Goal: Task Accomplishment & Management: Manage account settings

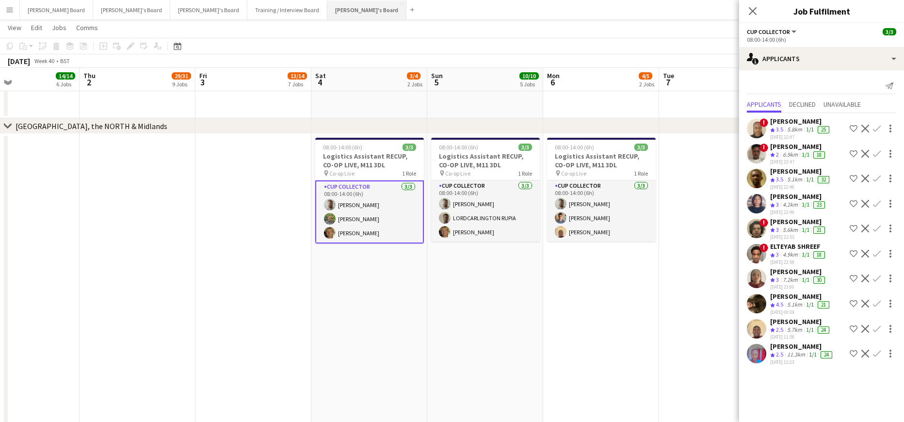
click at [327, 13] on button "[PERSON_NAME]'s Board Close" at bounding box center [366, 9] width 79 height 19
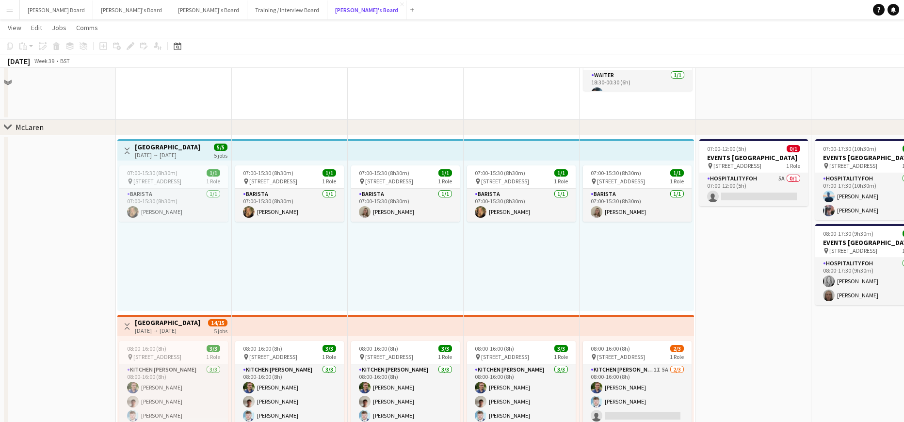
scroll to position [259, 0]
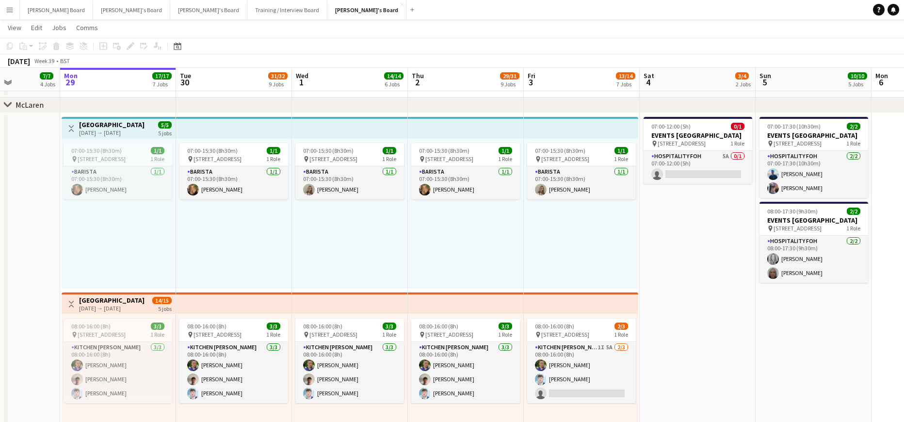
drag, startPoint x: 740, startPoint y: 240, endPoint x: 669, endPoint y: 242, distance: 71.8
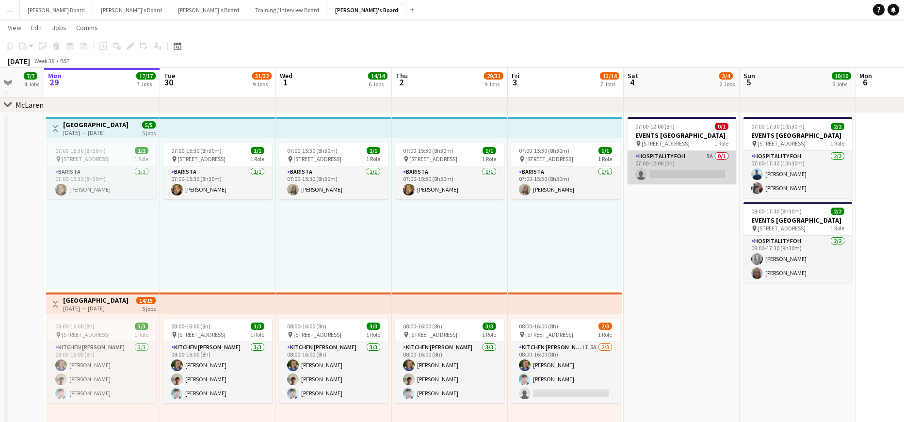
click at [691, 181] on app-card-role "Hospitality FOH 5A 0/1 07:00-12:00 (5h) single-neutral-actions" at bounding box center [682, 167] width 109 height 33
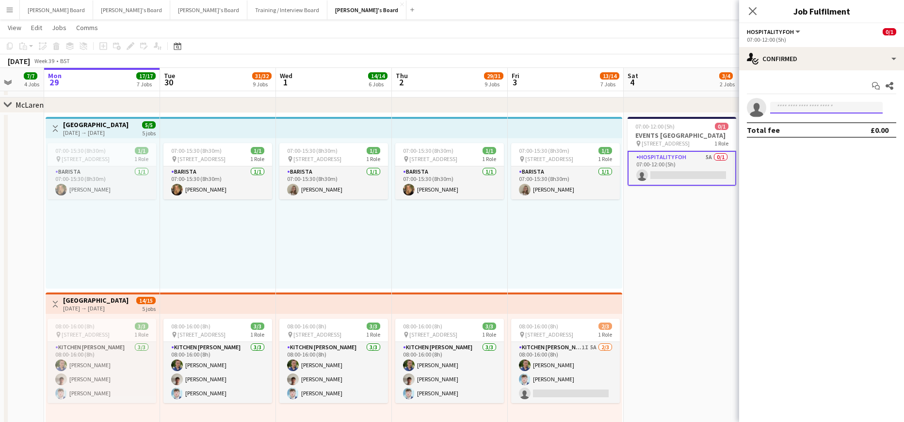
click at [832, 109] on input at bounding box center [826, 108] width 113 height 12
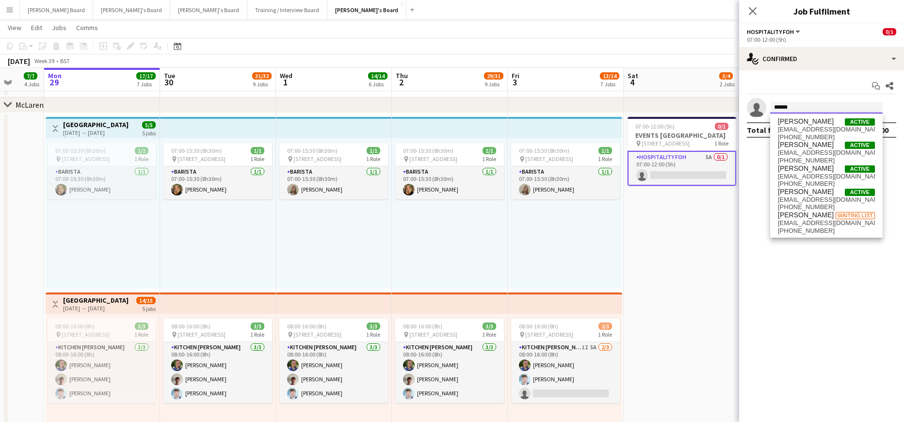
drag, startPoint x: 802, startPoint y: 110, endPoint x: 751, endPoint y: 109, distance: 51.9
click at [751, 109] on app-invite-slot "single-neutral-actions ******" at bounding box center [821, 107] width 165 height 19
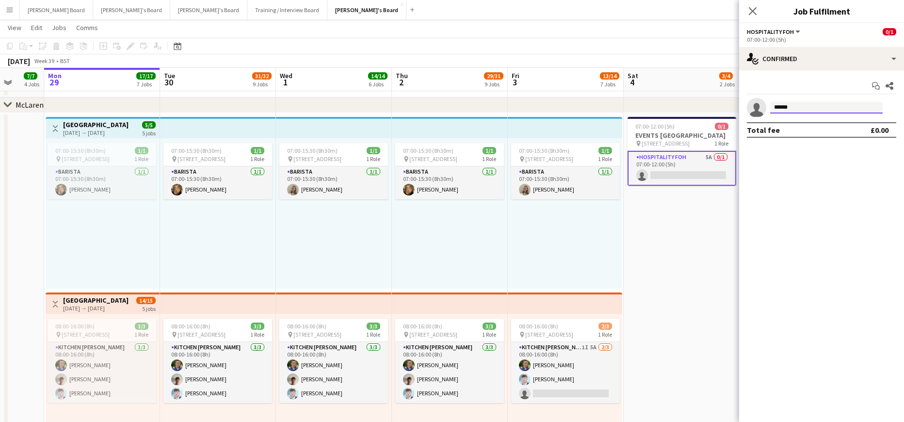
drag, startPoint x: 748, startPoint y: 109, endPoint x: 738, endPoint y: 109, distance: 9.7
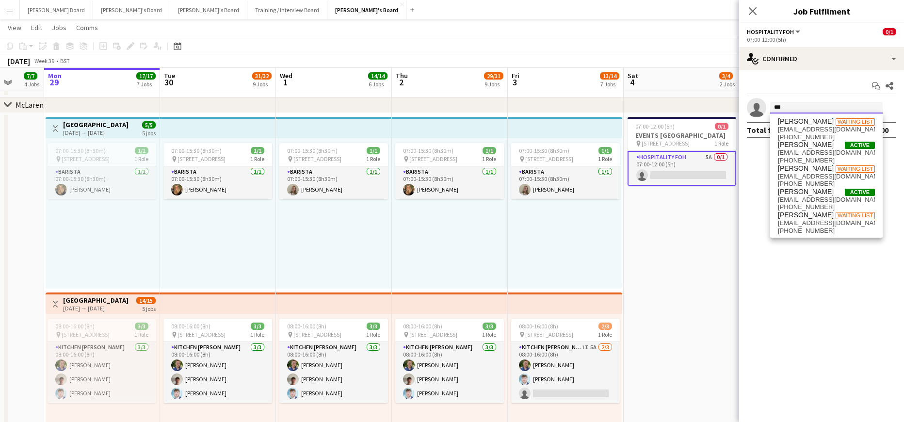
drag, startPoint x: 793, startPoint y: 106, endPoint x: 758, endPoint y: 109, distance: 34.6
click at [758, 109] on app-invite-slot "single-neutral-actions ***" at bounding box center [821, 107] width 165 height 19
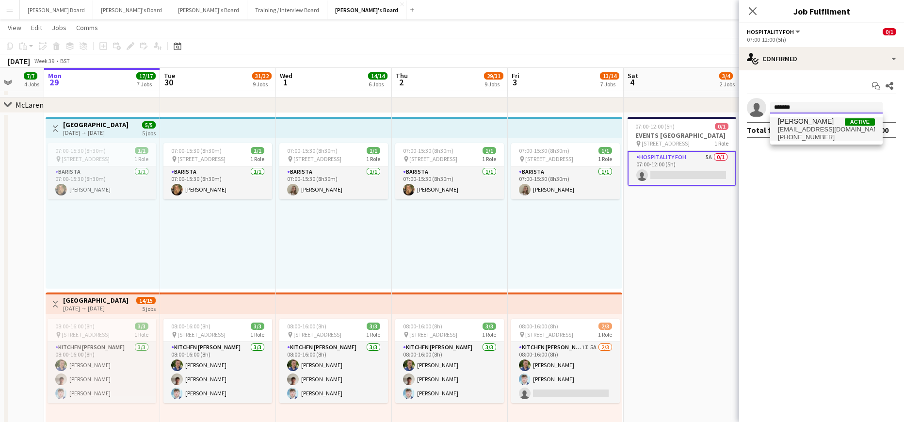
type input "*******"
click at [831, 132] on span "[EMAIL_ADDRESS][DOMAIN_NAME]" at bounding box center [826, 130] width 97 height 8
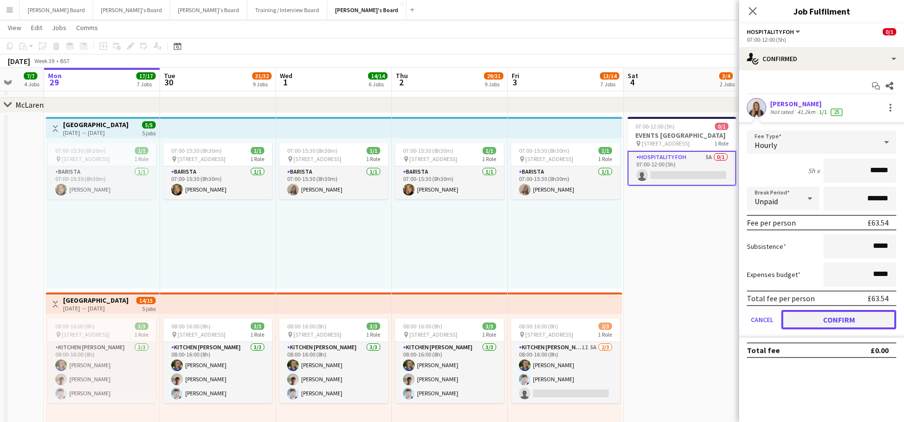
click at [832, 321] on button "Confirm" at bounding box center [839, 319] width 115 height 19
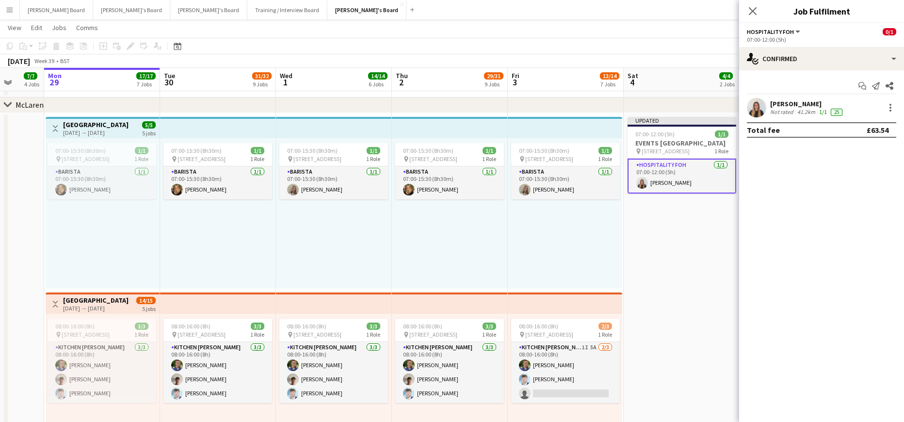
click at [663, 185] on app-card-role "Hospitality FOH [DATE] 07:00-12:00 (5h) [GEOGRAPHIC_DATA][PERSON_NAME]" at bounding box center [682, 176] width 109 height 35
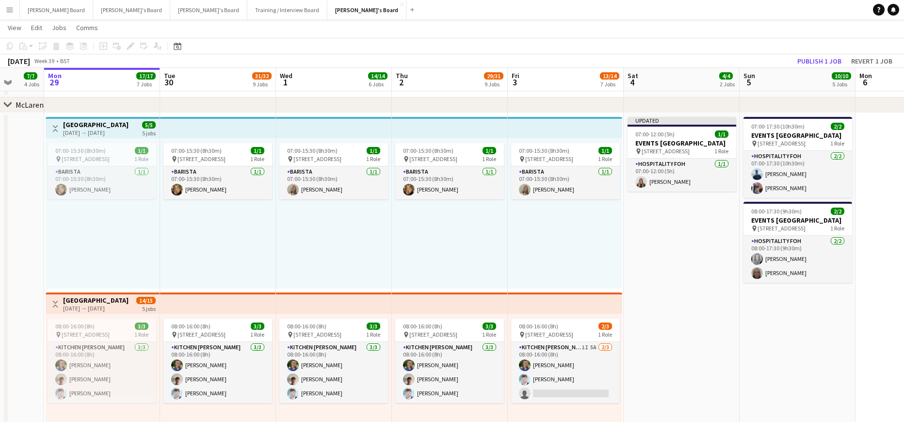
click at [617, 206] on div "07:00-15:30 (8h30m) 1/1 pin Woking, GU21 4YH 1 Role Barista [DATE] 07:00-15:30 …" at bounding box center [565, 213] width 115 height 150
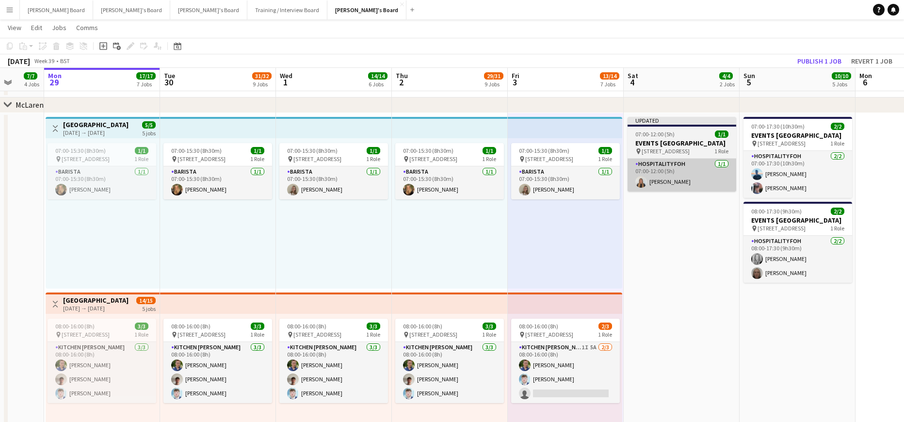
scroll to position [0, 303]
click at [637, 192] on app-card-role "Hospitality FOH [DATE] 07:00-12:00 (5h) [GEOGRAPHIC_DATA][PERSON_NAME]" at bounding box center [683, 175] width 109 height 33
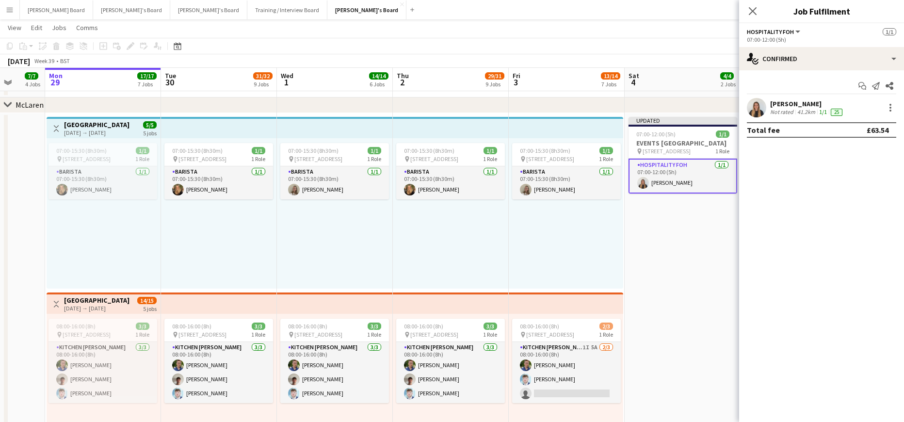
click at [770, 110] on div "Not rated" at bounding box center [782, 112] width 25 height 8
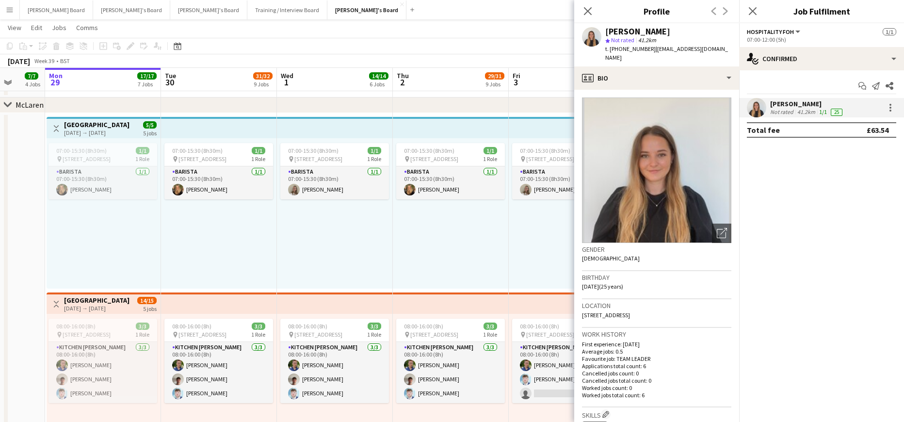
drag, startPoint x: 680, startPoint y: 307, endPoint x: 582, endPoint y: 308, distance: 97.5
click at [582, 308] on div "Location [STREET_ADDRESS]" at bounding box center [656, 313] width 149 height 28
copy span "[STREET_ADDRESS]"
click at [892, 108] on div at bounding box center [891, 108] width 12 height 12
click at [849, 222] on span "Remove" at bounding box center [843, 218] width 29 height 8
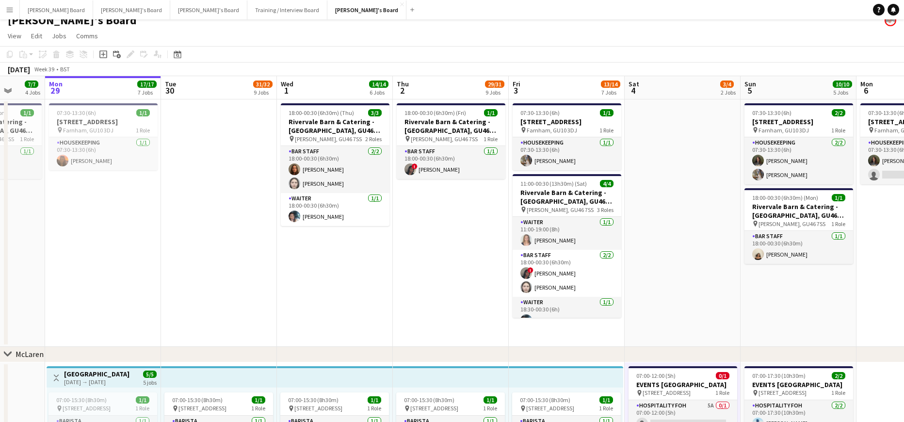
scroll to position [0, 0]
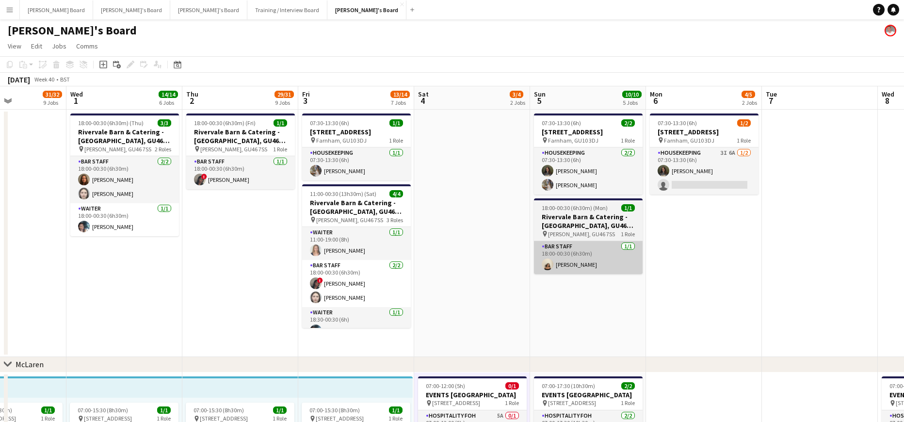
drag, startPoint x: 840, startPoint y: 273, endPoint x: 667, endPoint y: 266, distance: 173.3
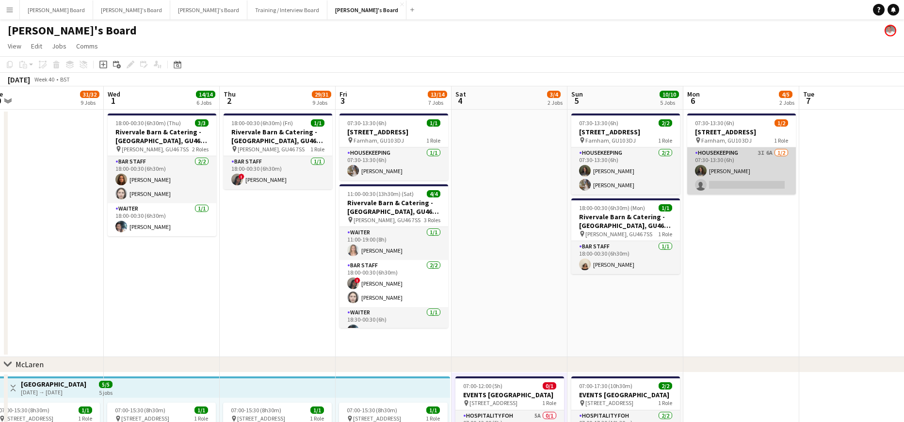
drag, startPoint x: 739, startPoint y: 174, endPoint x: 763, endPoint y: 160, distance: 27.4
click at [740, 174] on app-card-role "Housekeeping 3I 6A [DATE] 07:30-13:30 (6h) [PERSON_NAME] single-neutral-actions" at bounding box center [742, 170] width 109 height 47
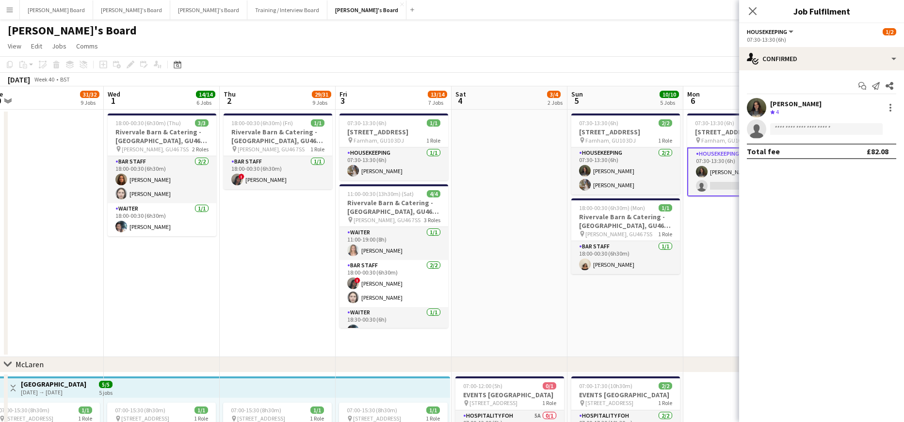
scroll to position [0, 359]
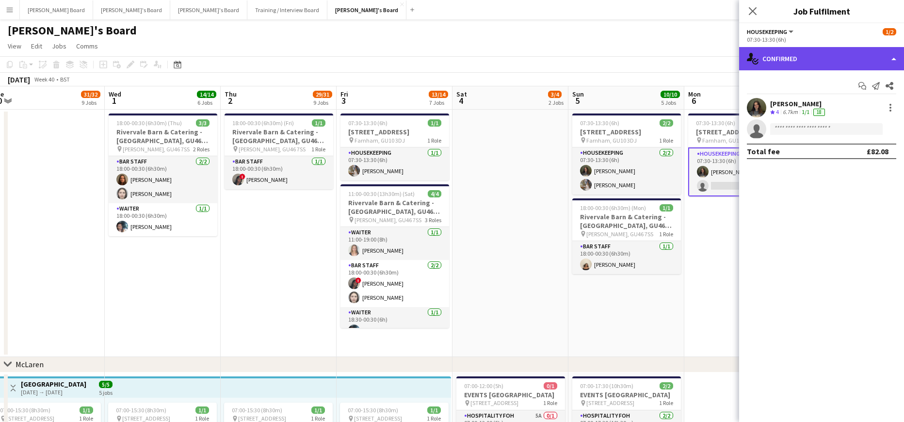
click at [810, 61] on div "single-neutral-actions-check-2 Confirmed" at bounding box center [821, 58] width 165 height 23
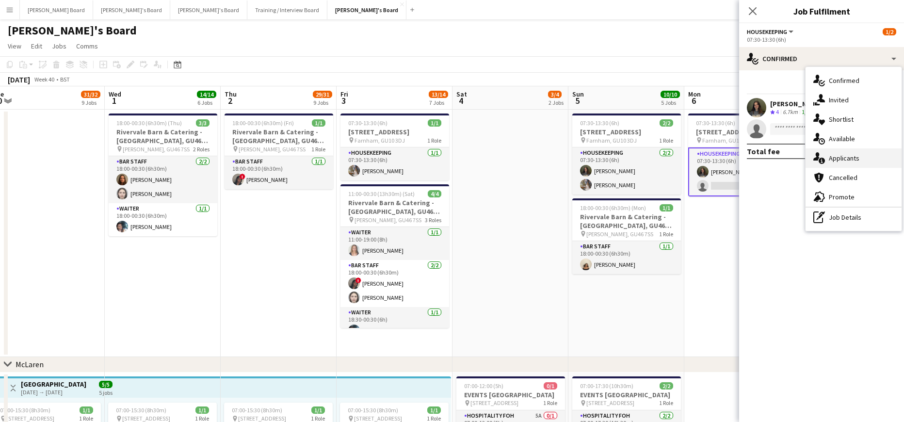
click at [861, 165] on div "single-neutral-actions-information Applicants" at bounding box center [854, 157] width 96 height 19
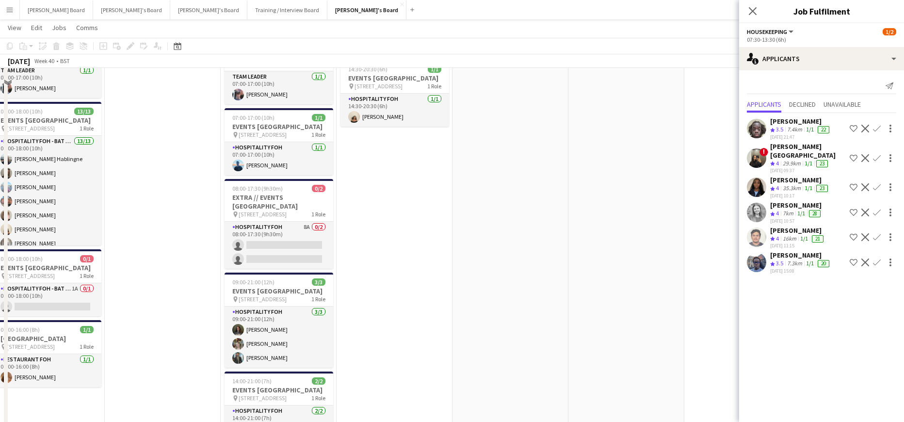
scroll to position [841, 0]
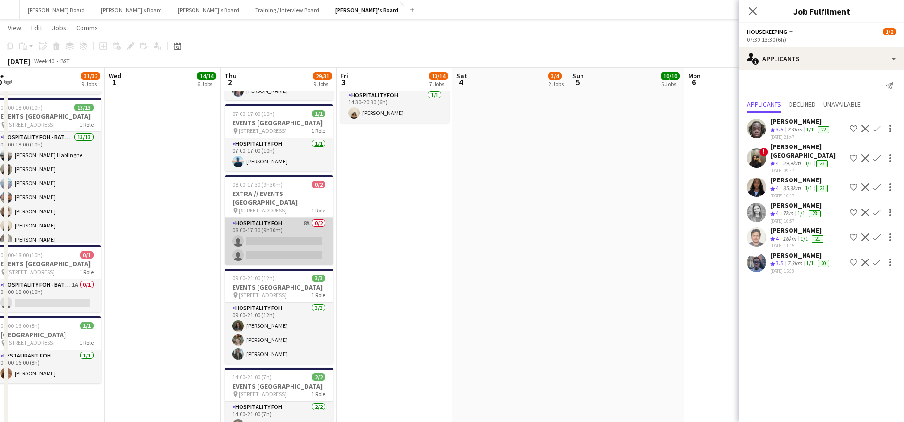
click at [311, 265] on app-card-role "Hospitality FOH 8A 0/2 08:00-17:30 (9h30m) single-neutral-actions single-neutra…" at bounding box center [279, 241] width 109 height 47
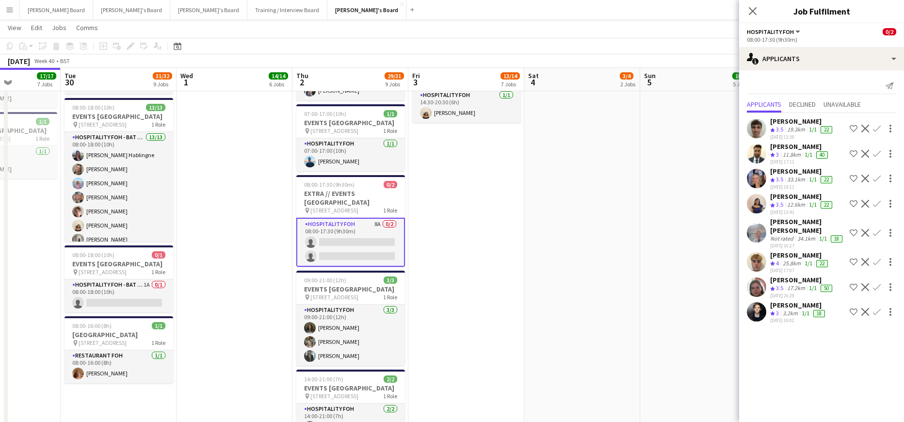
scroll to position [0, 271]
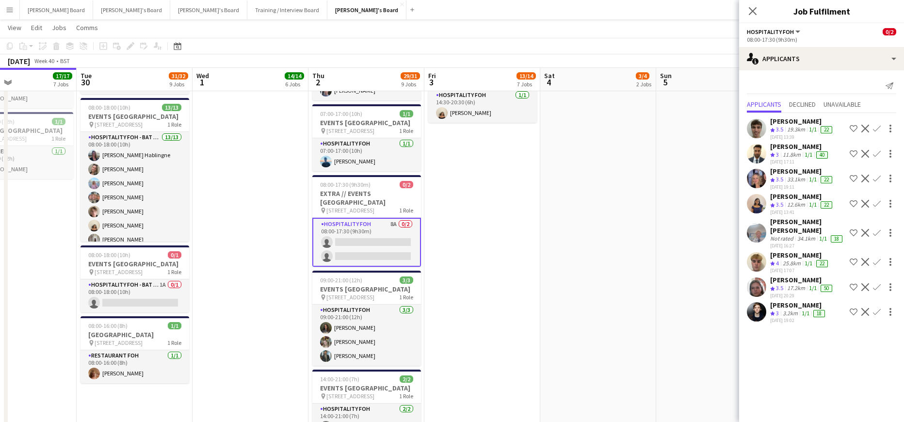
drag, startPoint x: 499, startPoint y: 313, endPoint x: 587, endPoint y: 314, distance: 87.8
click at [587, 314] on app-calendar-viewport "Sat 27 15/15 7 Jobs Sun 28 7/7 4 Jobs Mon 29 17/17 7 Jobs Tue 30 31/32 9 Jobs W…" at bounding box center [452, 248] width 904 height 2103
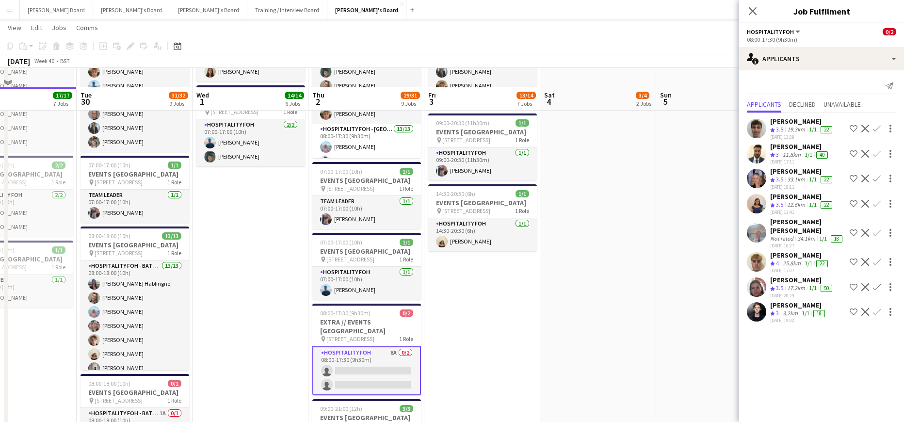
scroll to position [712, 0]
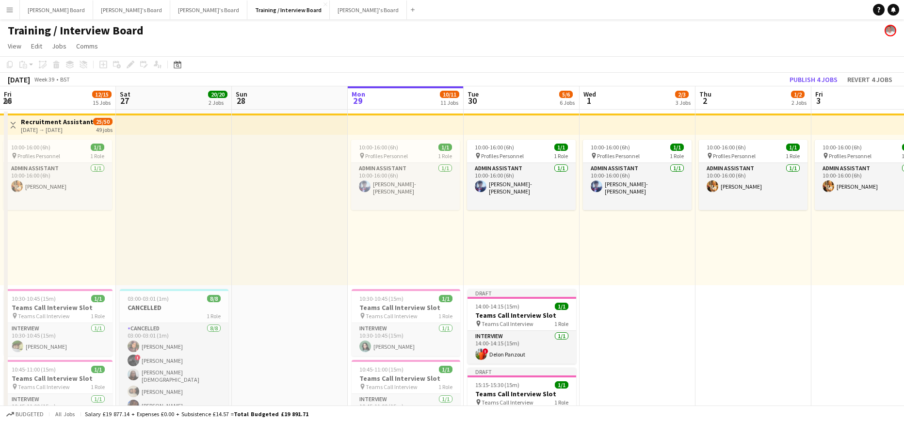
scroll to position [0, 232]
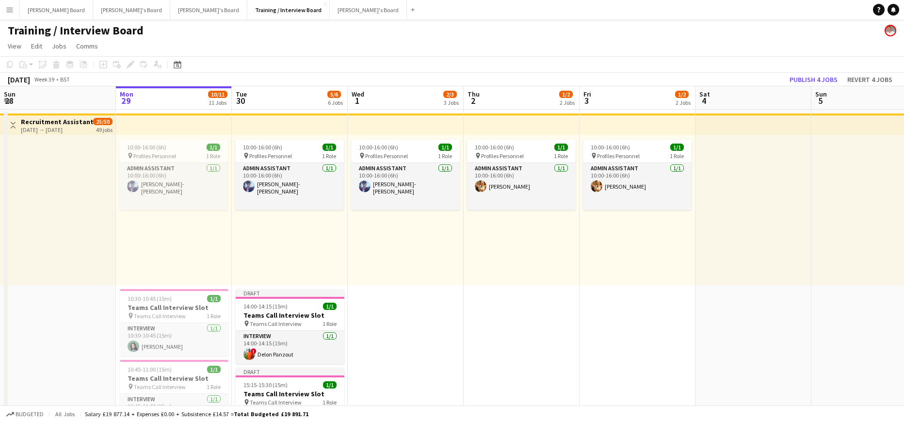
click at [819, 72] on app-toolbar "Copy Paste Paste Ctrl+V Paste with crew Ctrl+Shift+V Paste linked Job Delete Gr…" at bounding box center [452, 64] width 904 height 16
click at [818, 76] on button "Publish 4 jobs" at bounding box center [814, 79] width 56 height 13
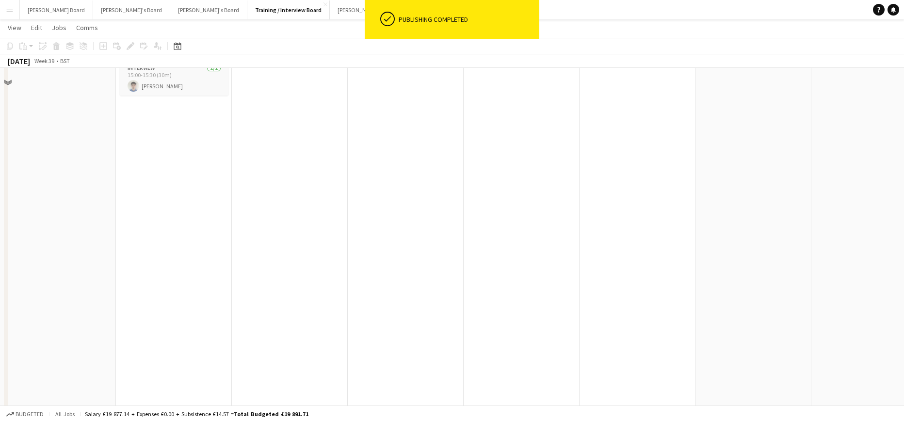
scroll to position [647, 0]
